Goal: Task Accomplishment & Management: Manage account settings

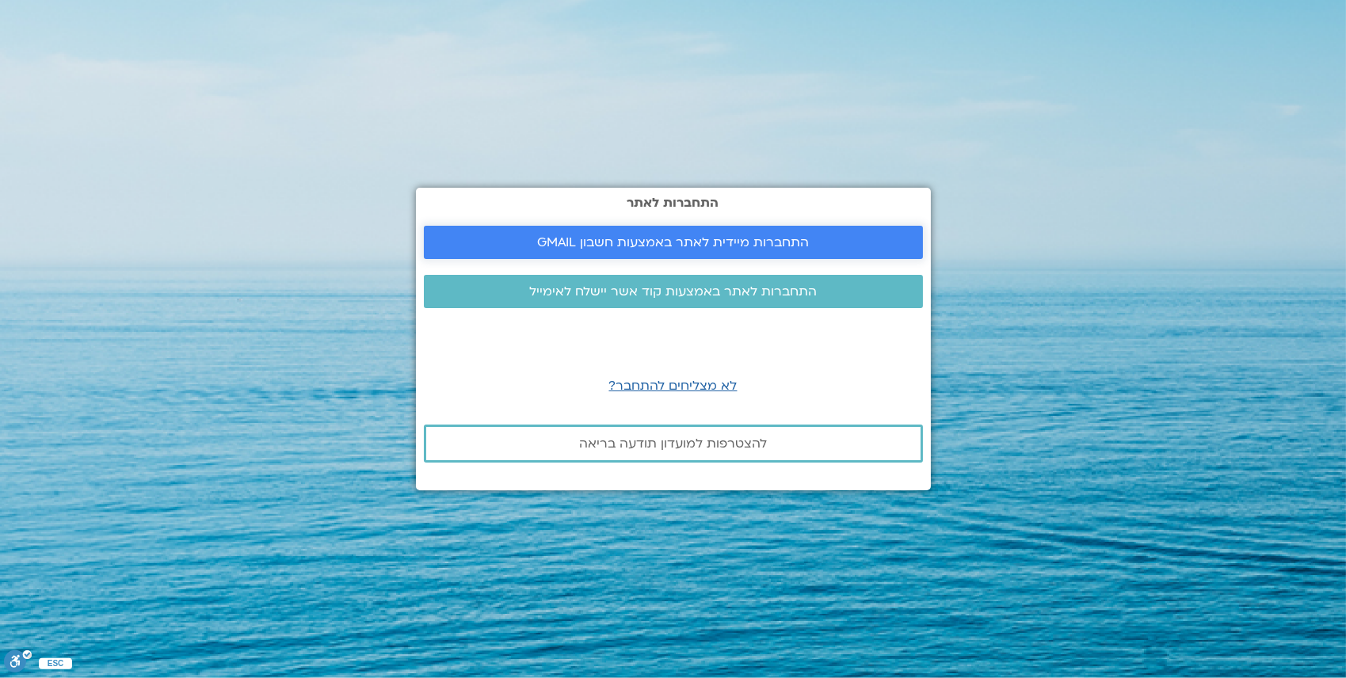
click at [726, 245] on span "התחברות מיידית לאתר באמצעות חשבון GMAIL" at bounding box center [673, 242] width 272 height 14
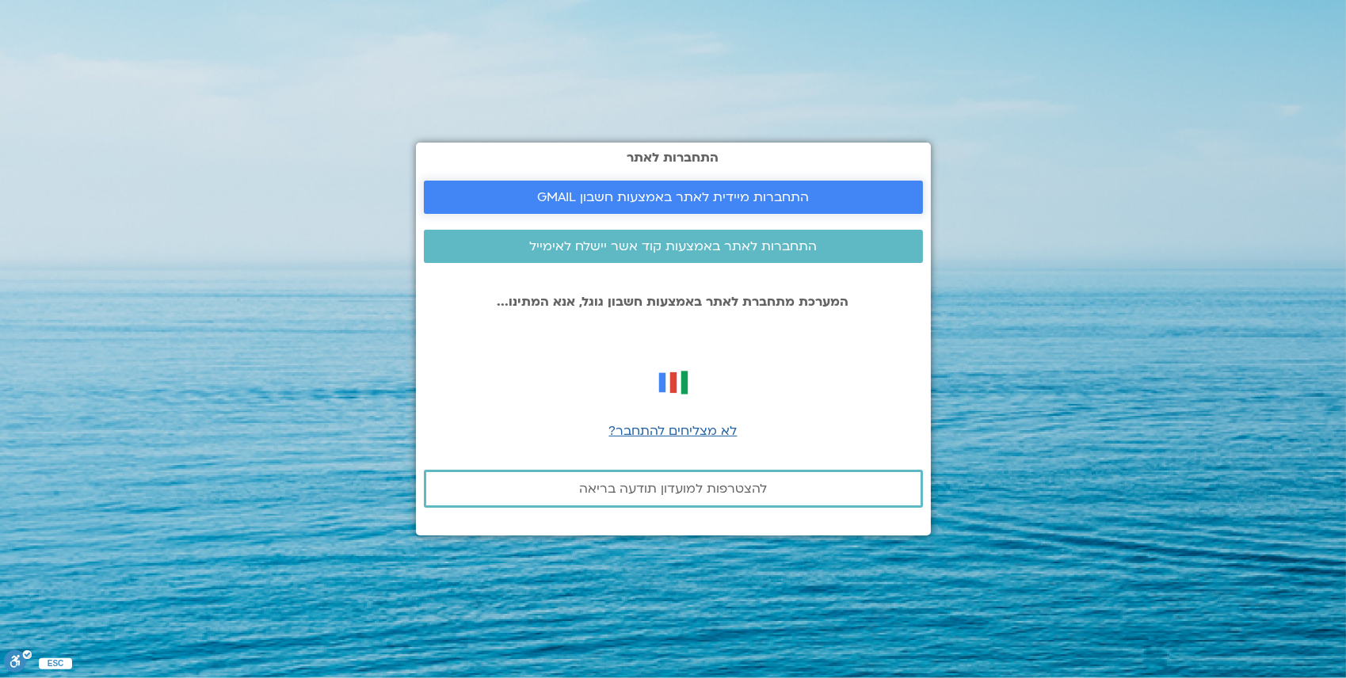
click at [721, 208] on link "התחברות מיידית לאתר באמצעות חשבון GMAIL" at bounding box center [673, 197] width 499 height 33
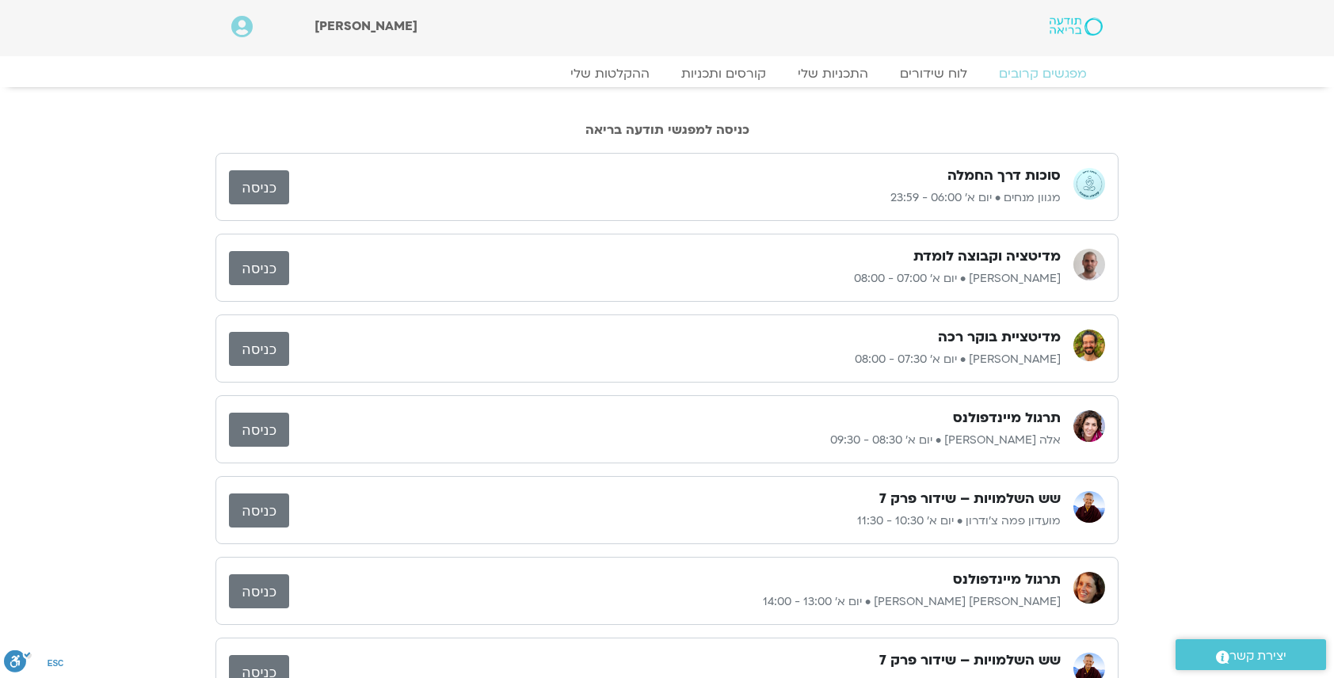
click at [254, 274] on link "כניסה" at bounding box center [259, 268] width 60 height 34
